Goal: Task Accomplishment & Management: Manage account settings

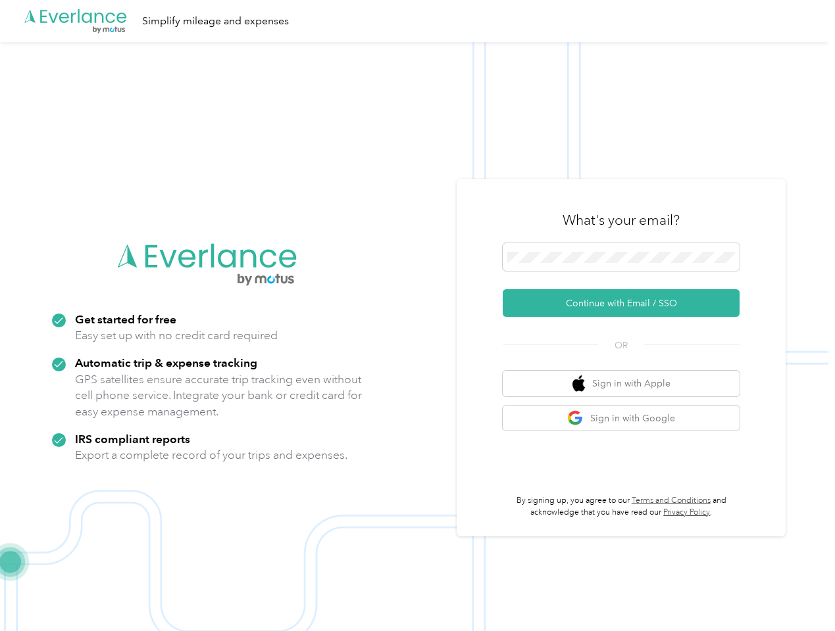
click at [417, 316] on img at bounding box center [414, 357] width 828 height 631
click at [417, 21] on div ".cls-1 { fill: #00adee; } .cls-2 { fill: #fff; } .cls-3 { fill: #707372; } .cls…" at bounding box center [414, 21] width 828 height 42
click at [626, 303] on button "Continue with Email / SSO" at bounding box center [620, 303] width 237 height 28
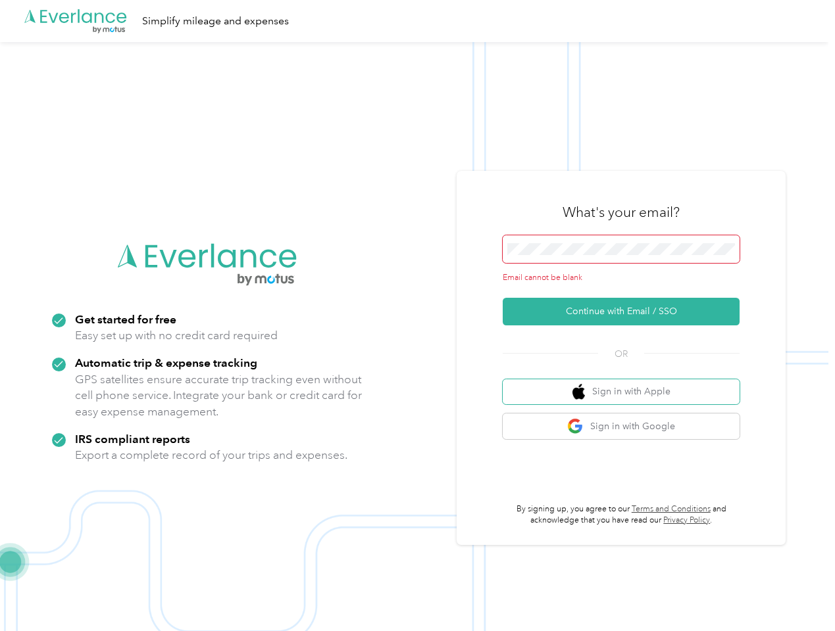
click at [626, 383] on button "Sign in with Apple" at bounding box center [620, 392] width 237 height 26
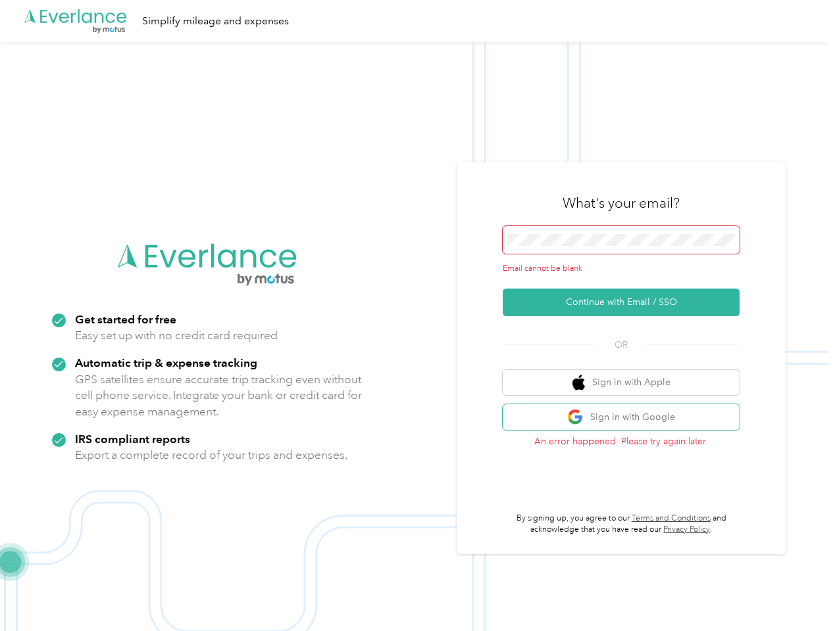
click at [626, 418] on button "Sign in with Google" at bounding box center [620, 417] width 237 height 26
